Goal: Information Seeking & Learning: Check status

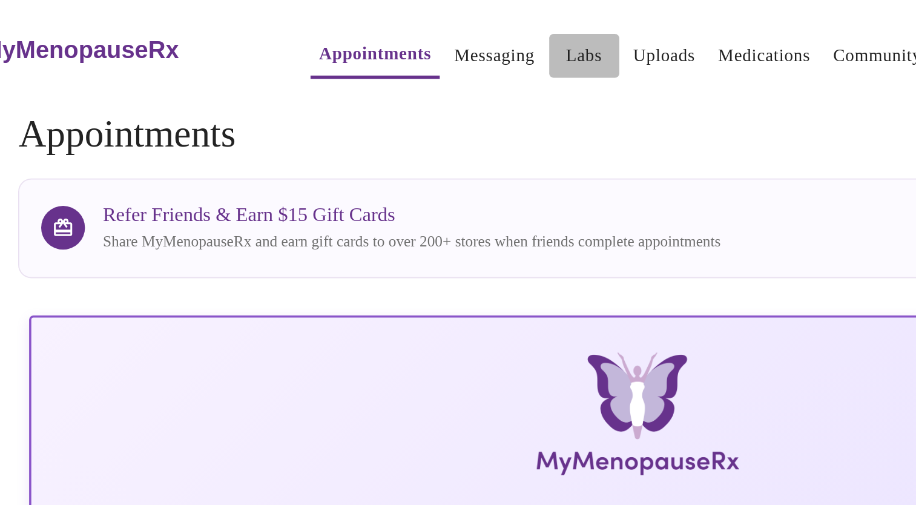
click at [418, 28] on link "Labs" at bounding box center [428, 30] width 20 height 17
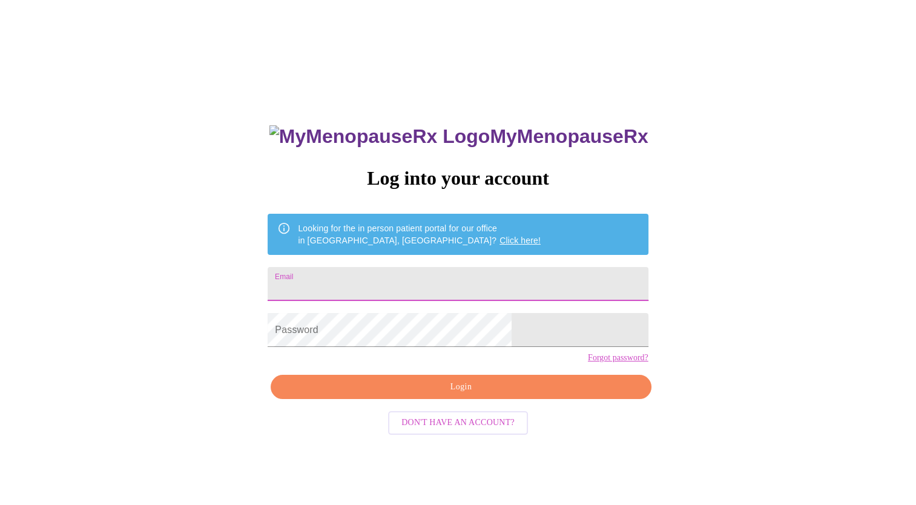
click at [375, 278] on input "Email" at bounding box center [458, 284] width 380 height 34
type input "waggoner.julie@gmail.com"
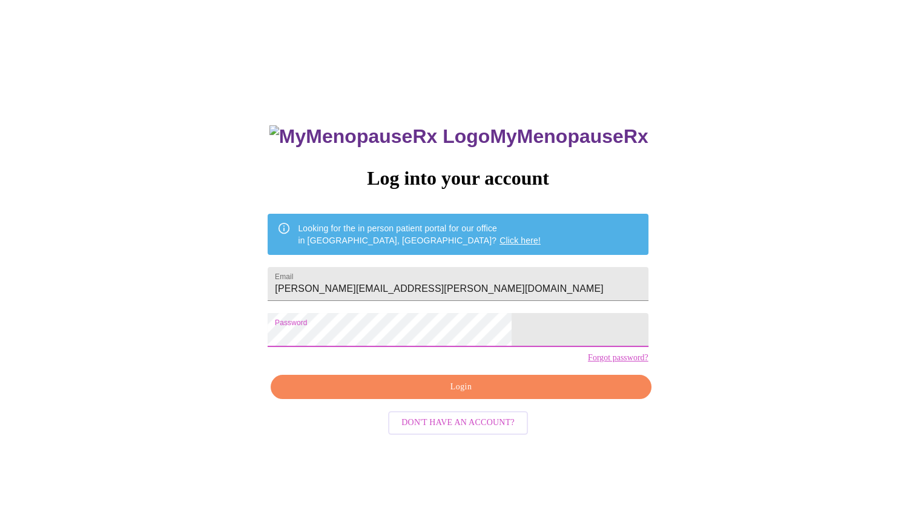
click at [460, 395] on span "Login" at bounding box center [461, 387] width 352 height 15
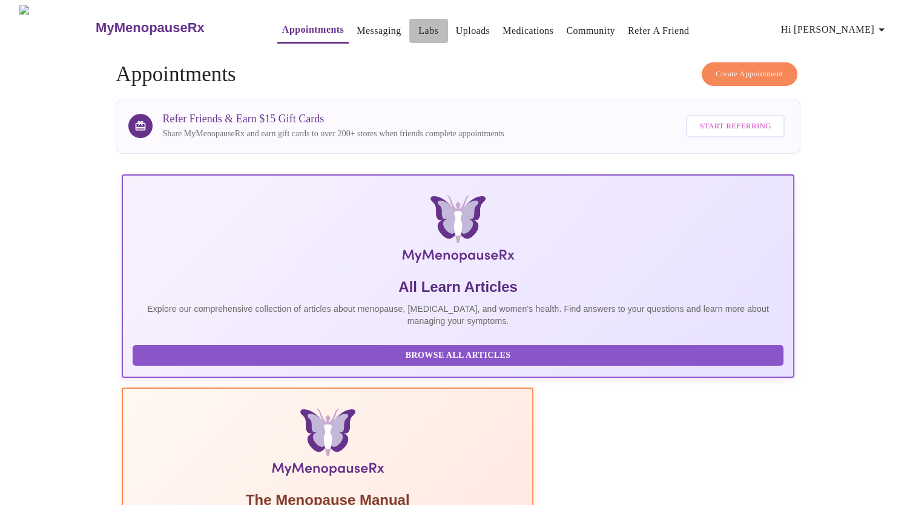
click at [418, 32] on link "Labs" at bounding box center [428, 30] width 20 height 17
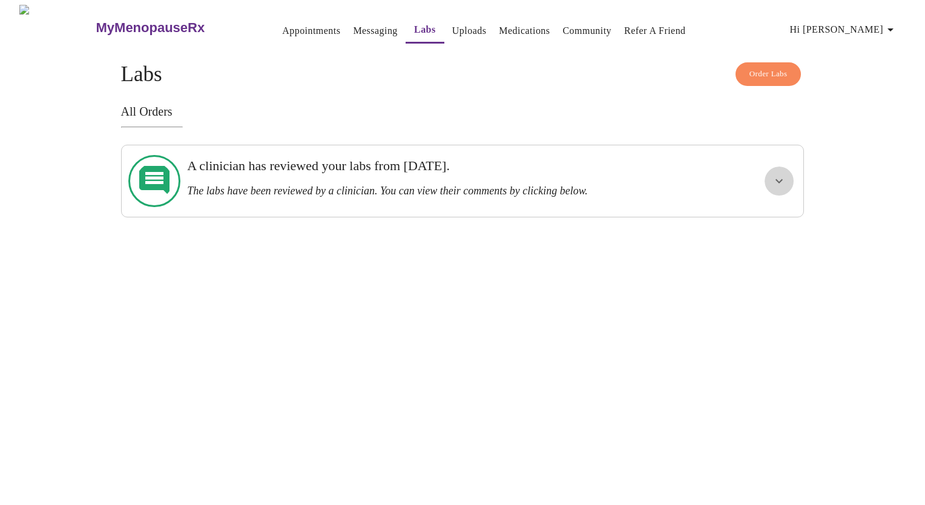
click at [779, 174] on icon "show more" at bounding box center [779, 181] width 15 height 15
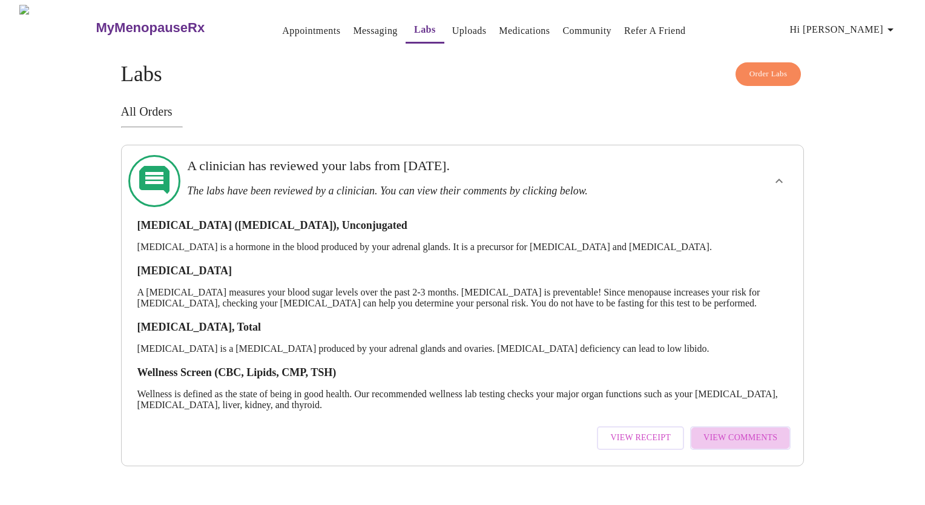
click at [746, 435] on span "View Comments" at bounding box center [741, 438] width 74 height 15
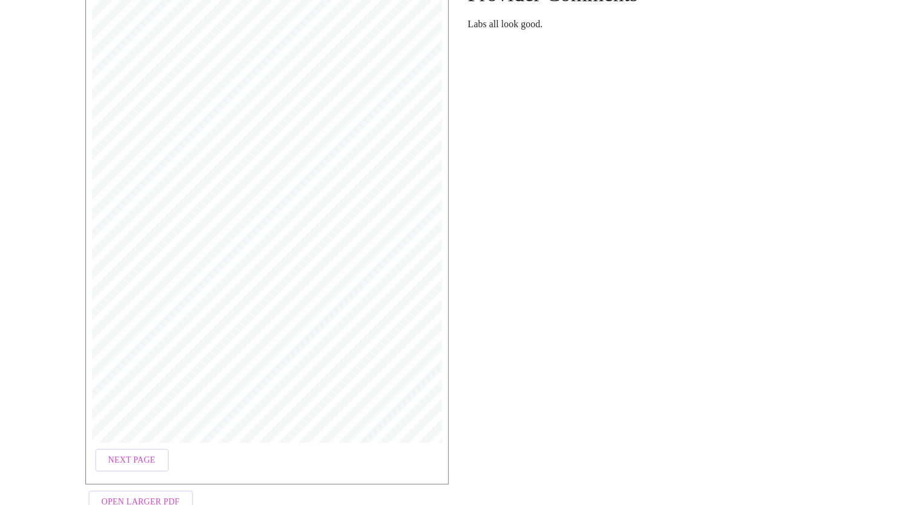
scroll to position [164, 0]
click at [124, 425] on span "Next Page" at bounding box center [131, 427] width 47 height 15
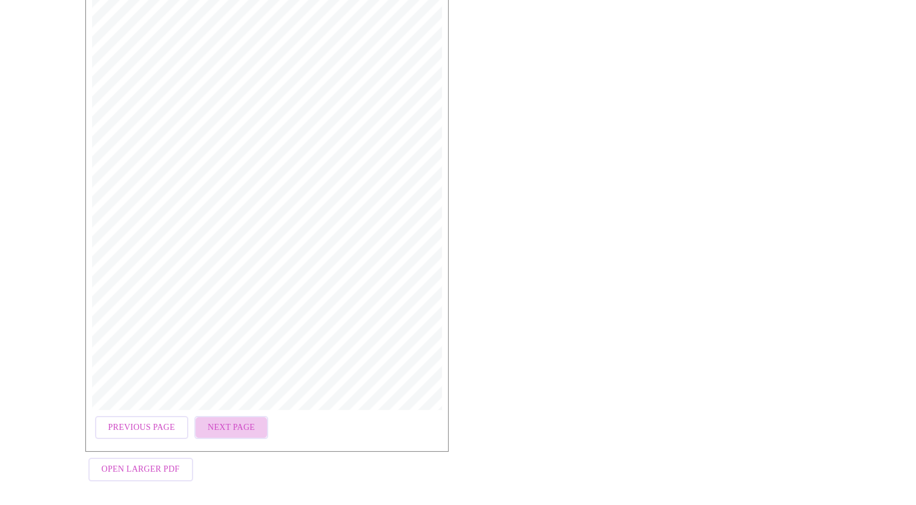
click at [228, 425] on span "Next Page" at bounding box center [231, 427] width 47 height 15
click at [233, 420] on span "Next Page" at bounding box center [231, 427] width 47 height 15
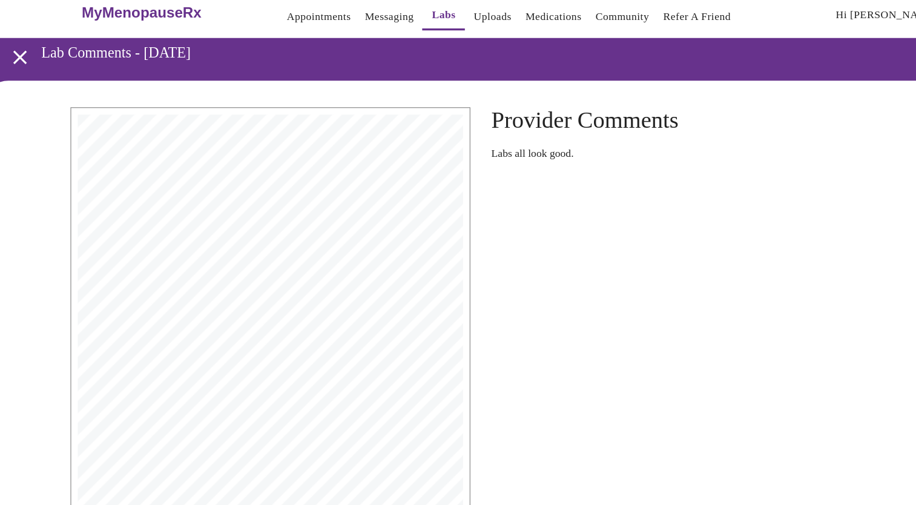
scroll to position [0, 0]
